Goal: Task Accomplishment & Management: Manage account settings

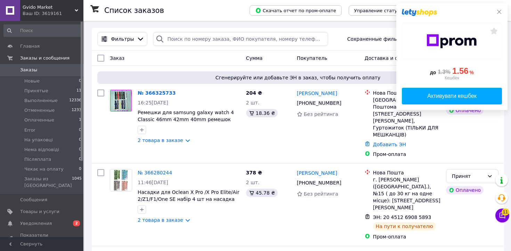
click at [499, 12] on icon at bounding box center [499, 12] width 6 height 6
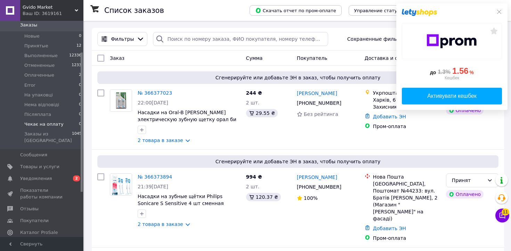
scroll to position [48, 0]
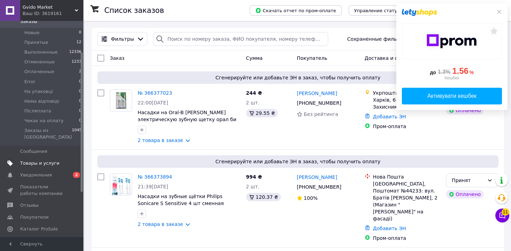
click at [57, 160] on span "Товары и услуги" at bounding box center [42, 163] width 44 height 6
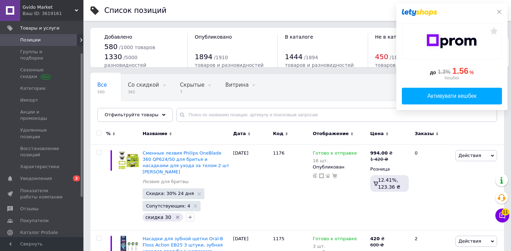
click at [501, 10] on icon at bounding box center [499, 12] width 6 height 6
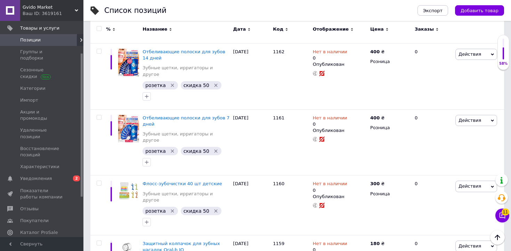
scroll to position [1162, 0]
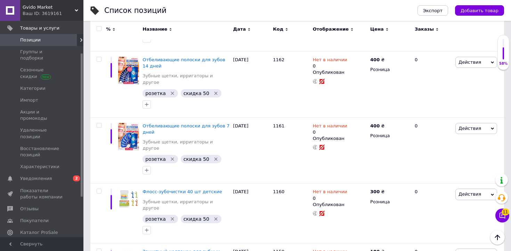
copy span "1157"
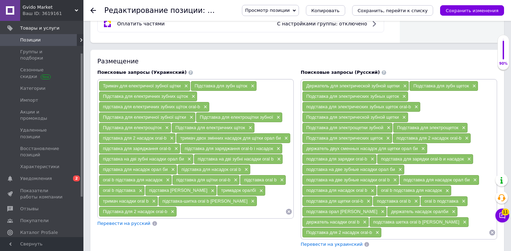
scroll to position [519, 0]
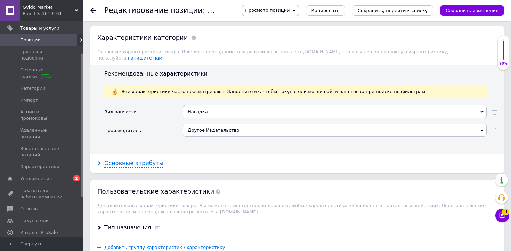
click at [140, 159] on div "Основные атрибуты" at bounding box center [133, 163] width 59 height 8
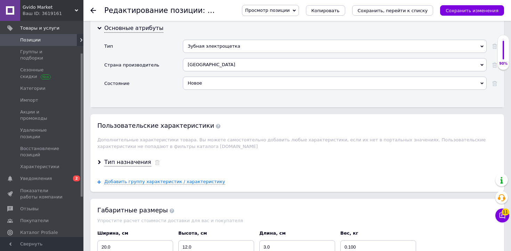
scroll to position [902, 0]
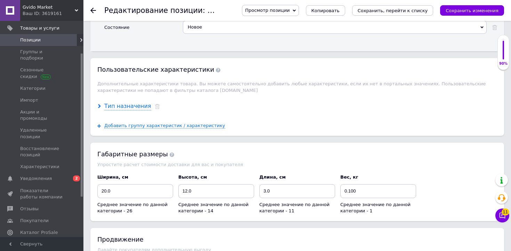
click at [134, 102] on div "Тип назначения" at bounding box center [127, 106] width 47 height 8
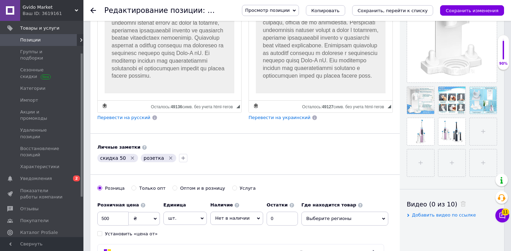
scroll to position [171, 0]
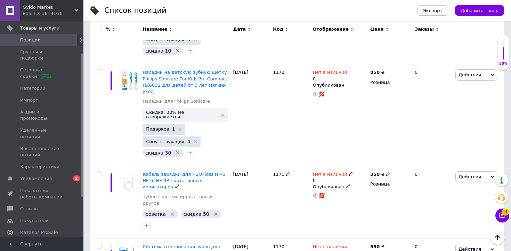
scroll to position [444, 0]
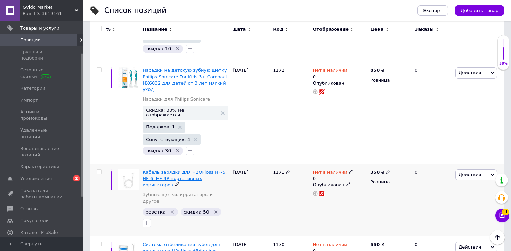
click at [179, 169] on span "Кабель зарядки для H2OFloss HF-5, HF-6, HF-9P портативных ирригаторов" at bounding box center [185, 178] width 84 height 18
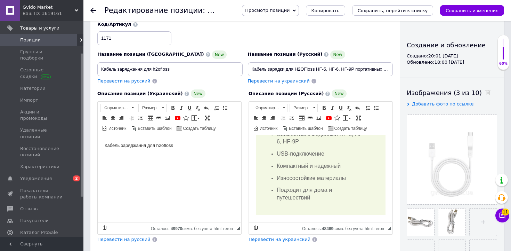
scroll to position [63, 0]
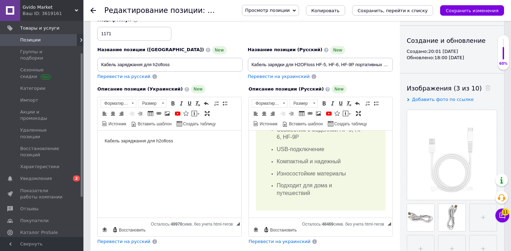
click at [292, 77] on span "Перевести на украинский" at bounding box center [279, 76] width 62 height 5
type input "Кабель заряджання для H2OFloss HF-5, HF-6, HF-9P портативних іригаторів"
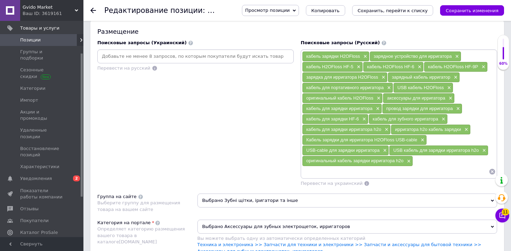
scroll to position [442, 0]
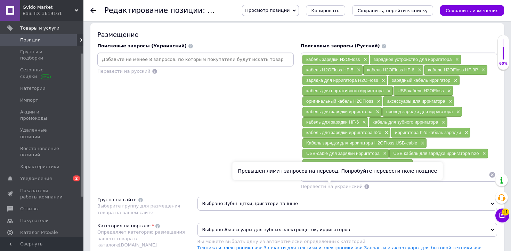
click at [328, 187] on span "Перевести на украинский" at bounding box center [332, 186] width 62 height 5
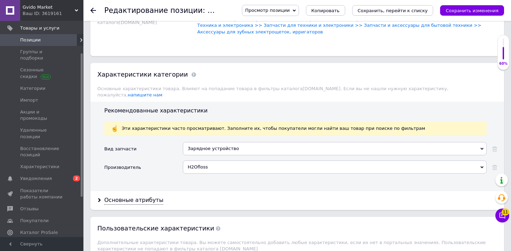
scroll to position [687, 0]
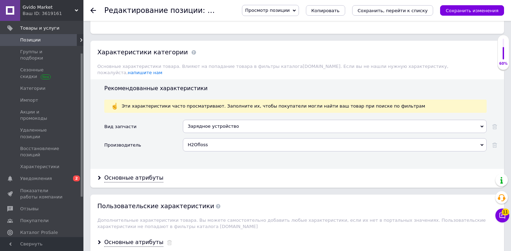
click at [138, 169] on div "Основные атрибуты" at bounding box center [297, 178] width 414 height 18
click at [149, 169] on div "Основные атрибуты" at bounding box center [297, 178] width 414 height 18
click at [149, 174] on div "Основные атрибуты" at bounding box center [133, 178] width 59 height 8
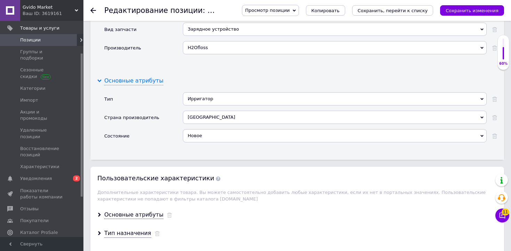
scroll to position [854, 0]
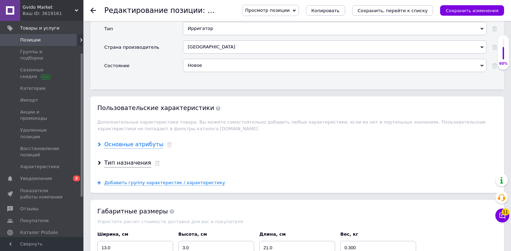
click at [134, 140] on div "Основные атрибуты" at bounding box center [133, 144] width 59 height 8
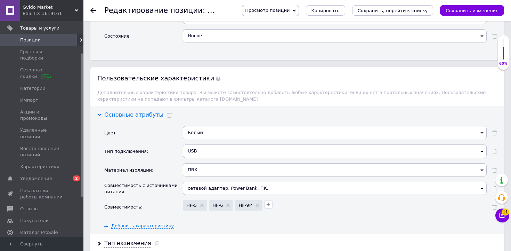
scroll to position [948, 0]
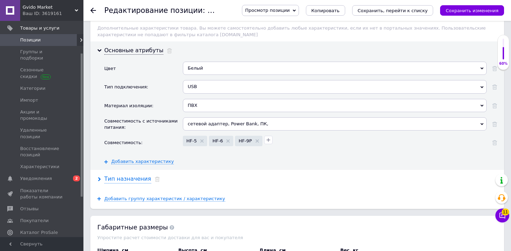
click at [129, 175] on div "Тип назначения" at bounding box center [127, 179] width 47 height 8
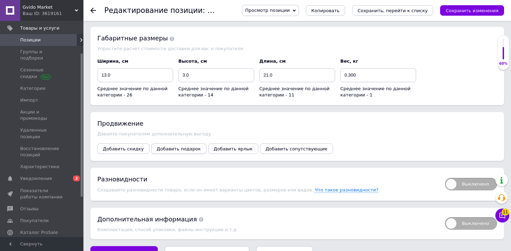
scroll to position [1176, 0]
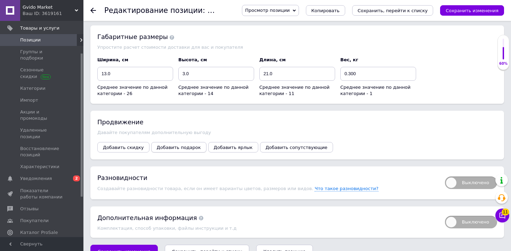
click at [185, 145] on span "Добавить подарок" at bounding box center [179, 147] width 44 height 5
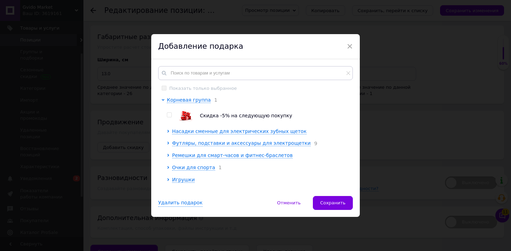
click at [185, 117] on img at bounding box center [186, 116] width 14 height 12
checkbox input "true"
click at [349, 46] on span "×" at bounding box center [350, 46] width 6 height 12
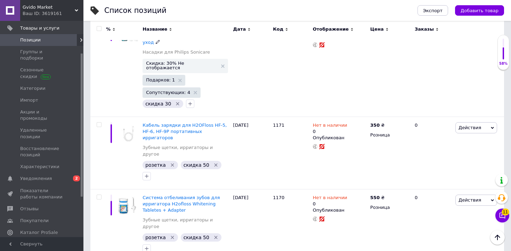
scroll to position [514, 0]
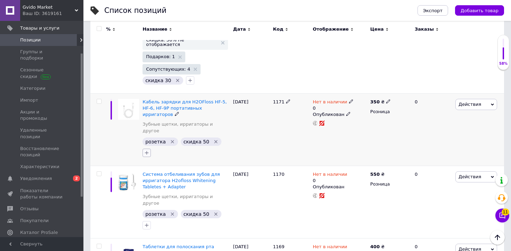
click at [149, 150] on icon "button" at bounding box center [147, 153] width 6 height 6
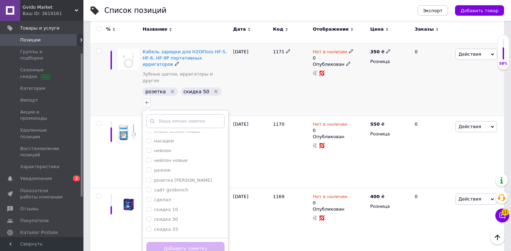
scroll to position [111, 0]
click at [225, 188] on div "сделал" at bounding box center [185, 191] width 78 height 6
checkbox input "true"
click at [225, 242] on button "Добавить заметку" at bounding box center [185, 249] width 78 height 14
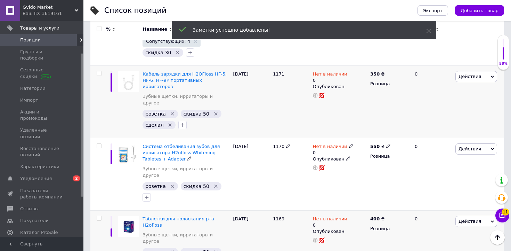
scroll to position [550, 0]
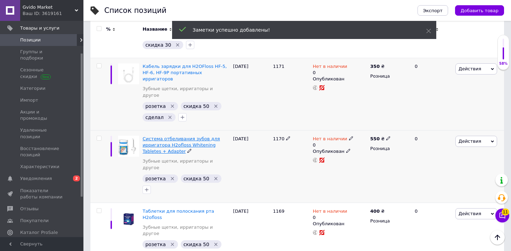
click at [194, 136] on span "Система отбеливания зубов для ирригатора H2ofloss Whitening Tabletes + Adapter" at bounding box center [181, 145] width 77 height 18
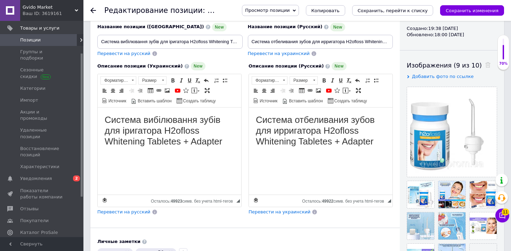
scroll to position [86, 0]
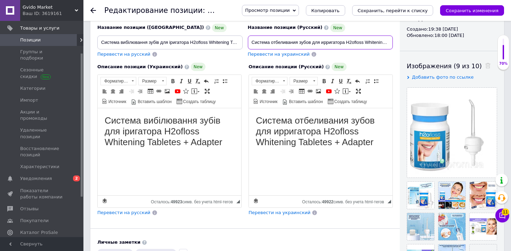
drag, startPoint x: 358, startPoint y: 44, endPoint x: 392, endPoint y: 44, distance: 34.8
click at [393, 44] on div "Название позиции (Русский) New Система отбеливания зубов для ирригатора H2oflos…" at bounding box center [320, 40] width 151 height 39
drag, startPoint x: 372, startPoint y: 42, endPoint x: 407, endPoint y: 42, distance: 34.8
click at [407, 42] on div "Основная информация При сохранении товара пустые поля будут переведены автомати…" at bounding box center [297, 154] width 414 height 424
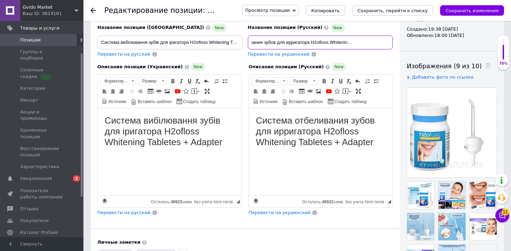
click at [387, 42] on input "Система отбеливания зубов для ирригатора H2ofloss Whitening Tabletes + Adapter" at bounding box center [320, 42] width 145 height 14
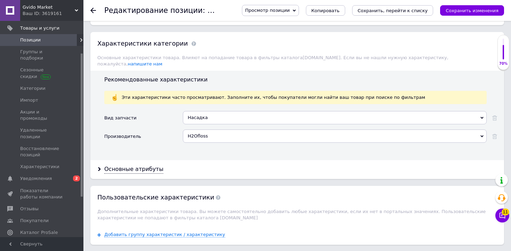
scroll to position [581, 0]
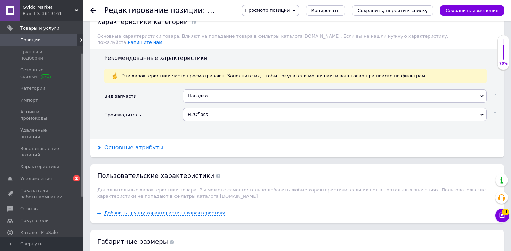
click at [152, 144] on div "Основные атрибуты" at bounding box center [133, 148] width 59 height 8
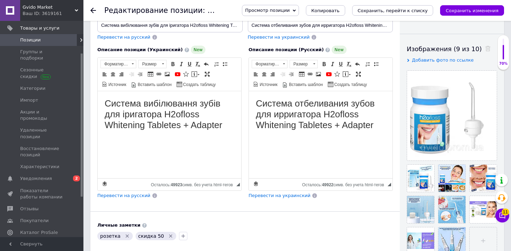
scroll to position [101, 0]
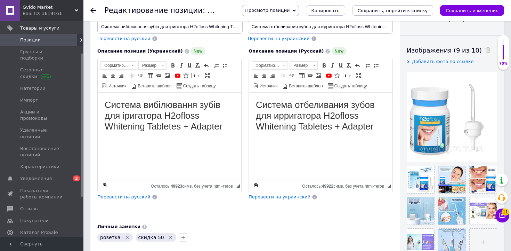
click at [274, 119] on h1 "Система отбеливания зубов для ирригатора H2ofloss Whitening Tabletes + Adapter" at bounding box center [321, 115] width 130 height 33
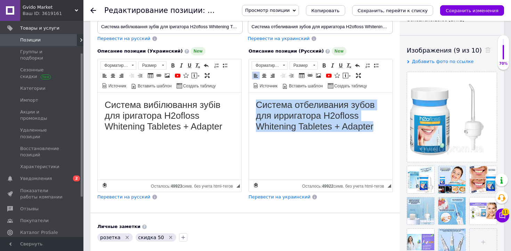
click at [274, 119] on h1 "Система отбеливания зубов для ирригатора H2ofloss Whitening Tabletes + Adapter" at bounding box center [321, 115] width 130 height 33
click at [279, 133] on html "Система отбеливания зубов для ирригатора H2ofloss Whitening Tabletes + Adapter" at bounding box center [321, 115] width 144 height 47
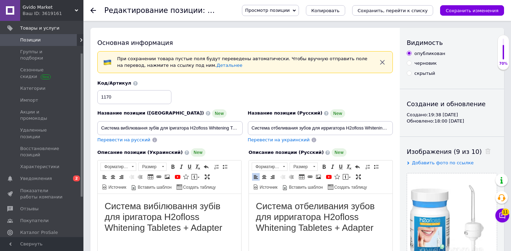
scroll to position [59, 0]
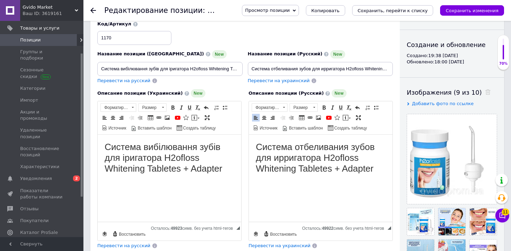
click at [94, 10] on use at bounding box center [93, 11] width 6 height 6
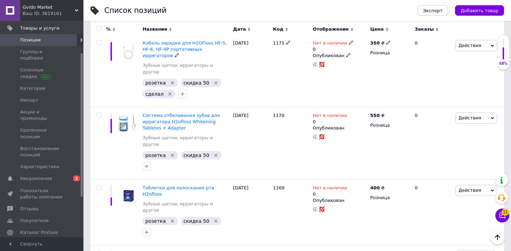
scroll to position [604, 0]
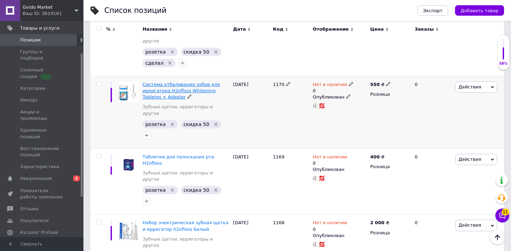
click at [201, 82] on span "Система отбеливания зубов для ирригатора H2ofloss Whitening Tabletes + Adapter" at bounding box center [181, 91] width 77 height 18
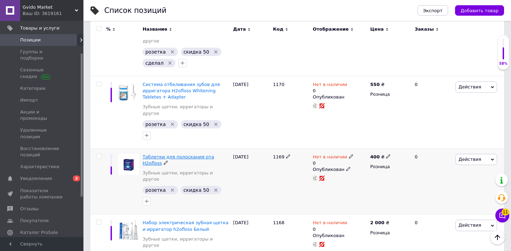
click at [178, 154] on span "Таблетки для полоскания рта H2ofloss" at bounding box center [179, 159] width 72 height 11
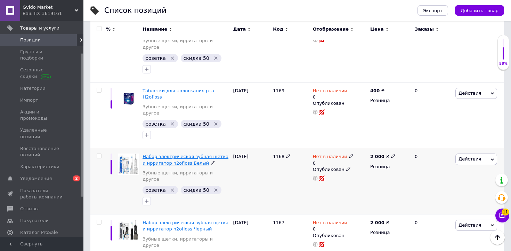
click at [182, 154] on span "Набор электрическая зубная щетка и ирригатор h2ofloss Белый" at bounding box center [186, 159] width 86 height 11
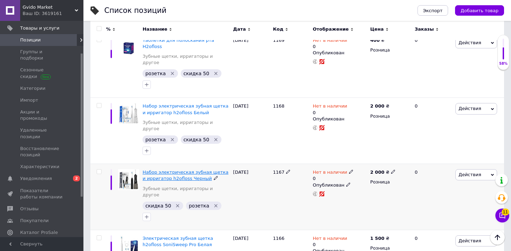
click at [182, 169] on span "Набор электрическая зубная щетка и ирригатор h2ofloss Черный" at bounding box center [186, 174] width 86 height 11
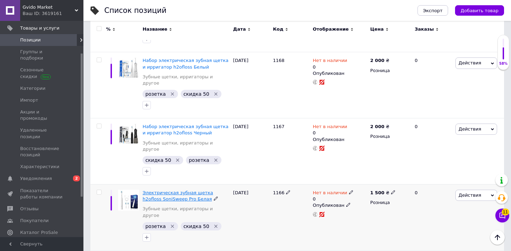
click at [170, 190] on span "Электрическая зубная щетка h2ofloss SoniSweep Pro Белая" at bounding box center [178, 195] width 71 height 11
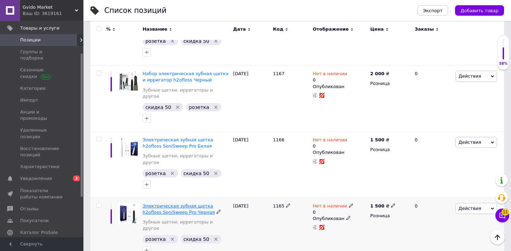
click at [176, 203] on span "Электрическая зубная щетка h2ofloss SoniSweep Pro Черная" at bounding box center [179, 208] width 72 height 11
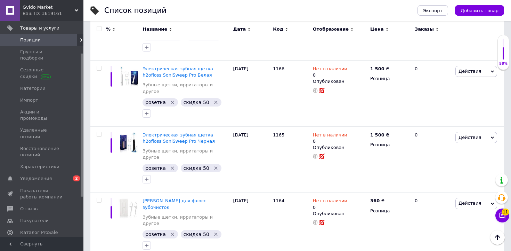
scroll to position [935, 0]
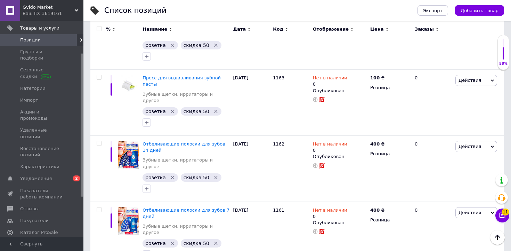
scroll to position [1085, 0]
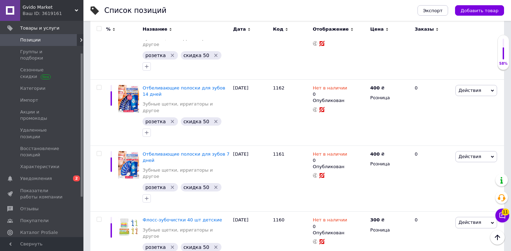
scroll to position [1165, 0]
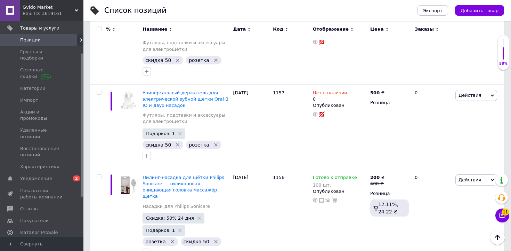
scroll to position [1451, 0]
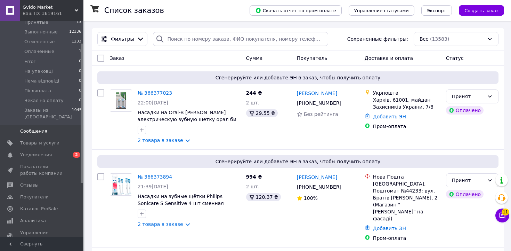
scroll to position [73, 0]
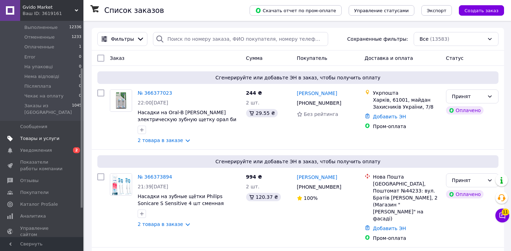
click at [63, 135] on span "Товары и услуги" at bounding box center [42, 138] width 44 height 6
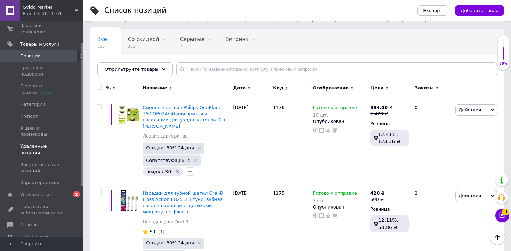
scroll to position [31, 0]
click at [130, 71] on span "Отфильтруйте товары" at bounding box center [132, 68] width 54 height 5
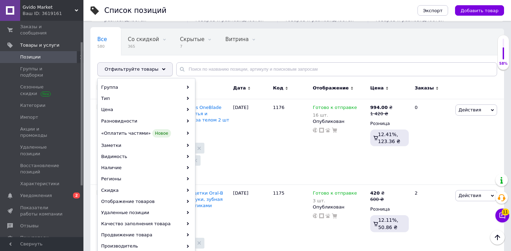
click at [130, 71] on span "Отфильтруйте товары" at bounding box center [132, 68] width 54 height 5
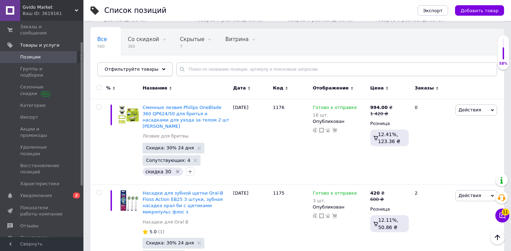
click at [130, 71] on span "Отфильтруйте товары" at bounding box center [132, 68] width 54 height 5
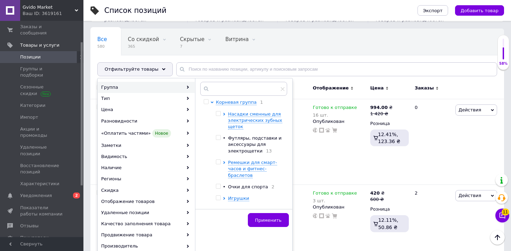
click at [95, 68] on div "Все 580 Со скидкой 365 Удалить Редактировать Скрытые 7 Удалить Редактировать Ви…" at bounding box center [297, 55] width 414 height 57
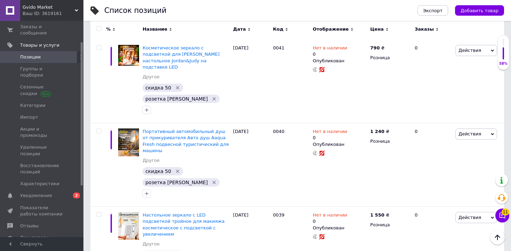
scroll to position [7601, 0]
